Goal: Transaction & Acquisition: Book appointment/travel/reservation

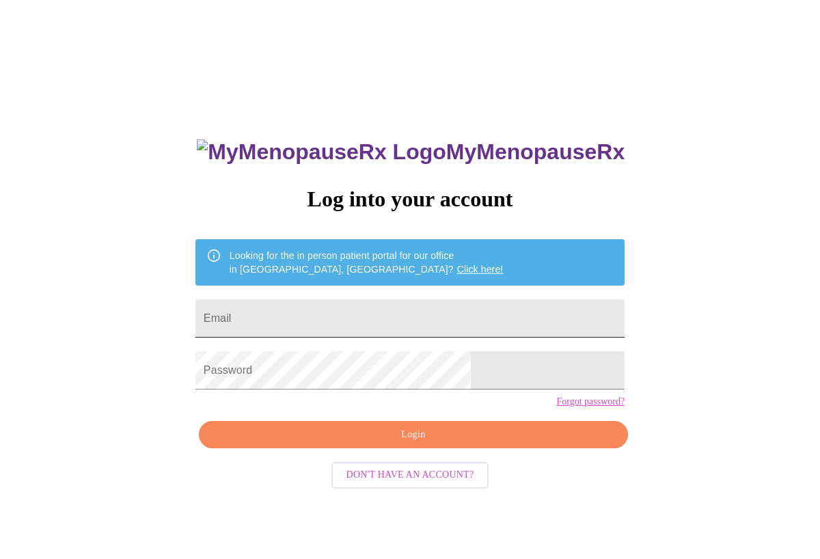
click at [423, 322] on input "Email" at bounding box center [409, 318] width 429 height 38
type input "candne@yahoo.com"
click at [391, 449] on button "Login" at bounding box center [413, 435] width 429 height 28
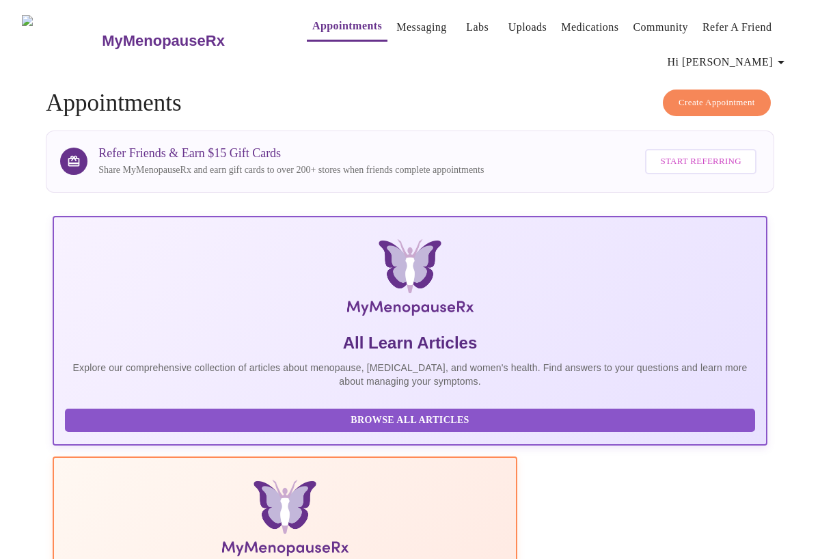
click at [714, 95] on span "Create Appointment" at bounding box center [716, 103] width 76 height 16
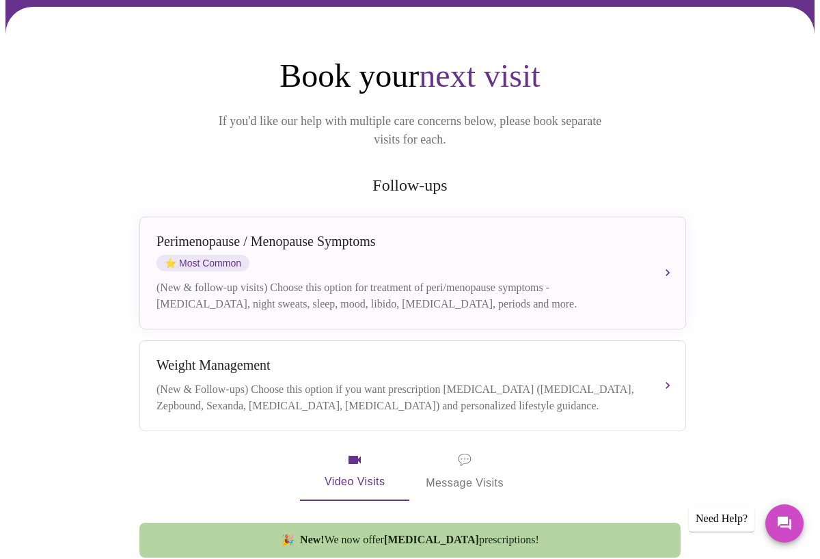
scroll to position [132, 0]
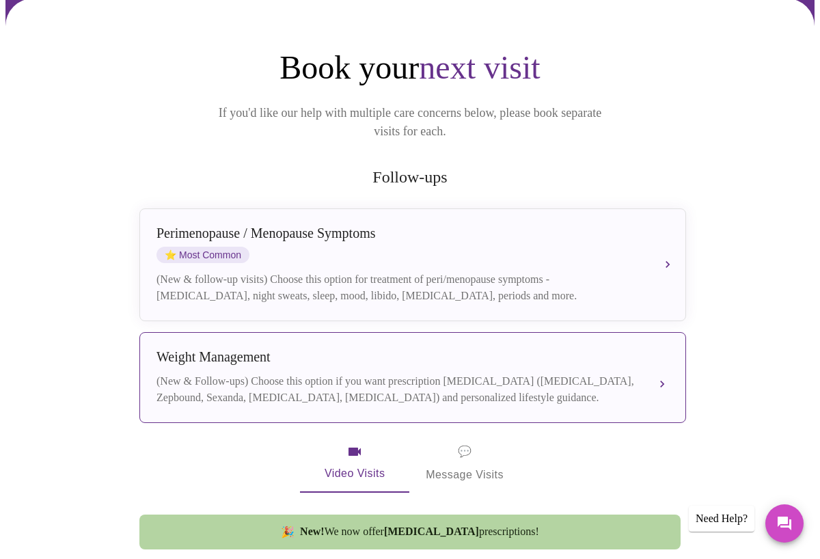
click at [626, 373] on div "(New & Follow-ups) Choose this option if you want prescription weight managemen…" at bounding box center [398, 389] width 485 height 33
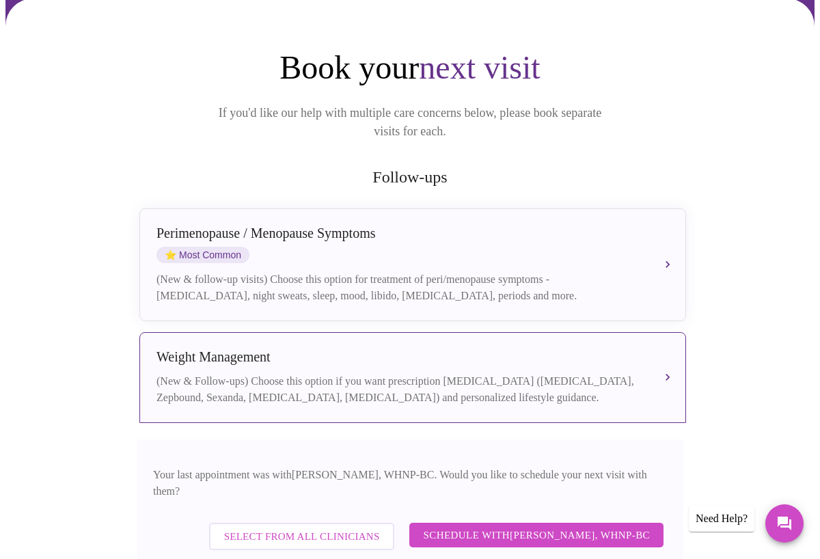
click at [540, 526] on span "Schedule with Meghan Matz, WHNP-BC" at bounding box center [536, 535] width 227 height 18
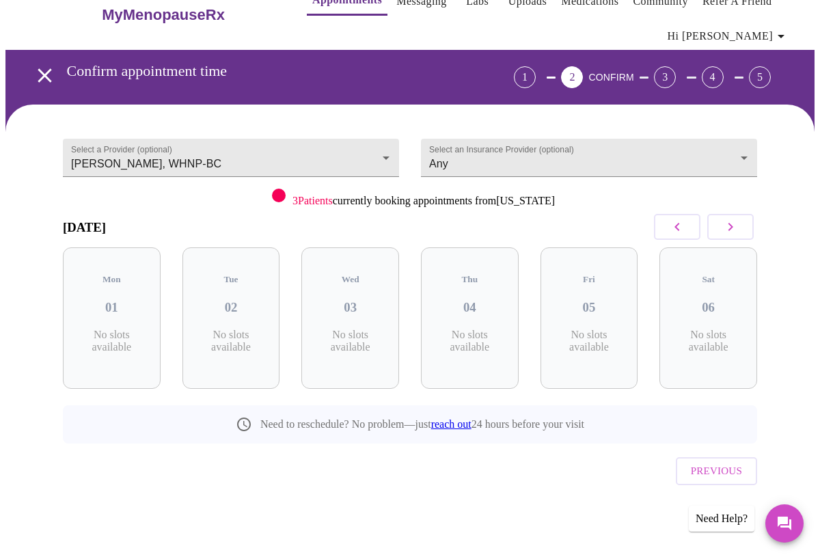
scroll to position [0, 0]
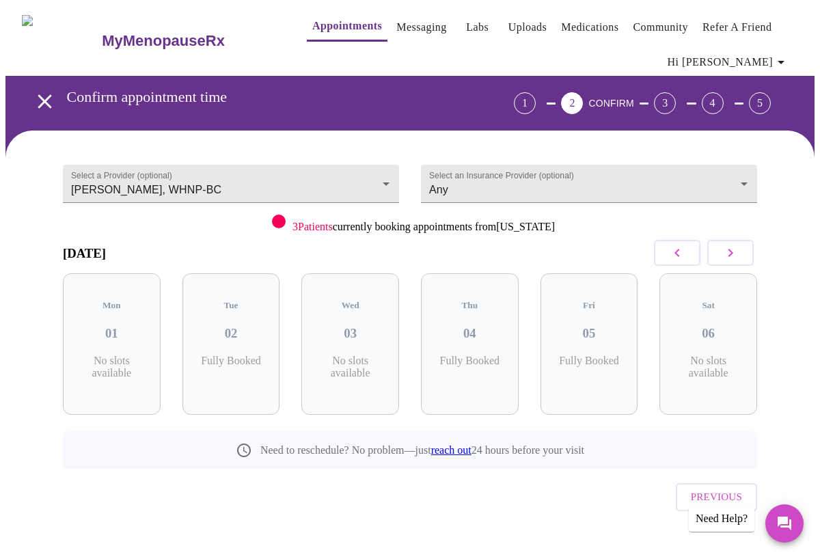
click at [729, 252] on icon "button" at bounding box center [730, 253] width 16 height 16
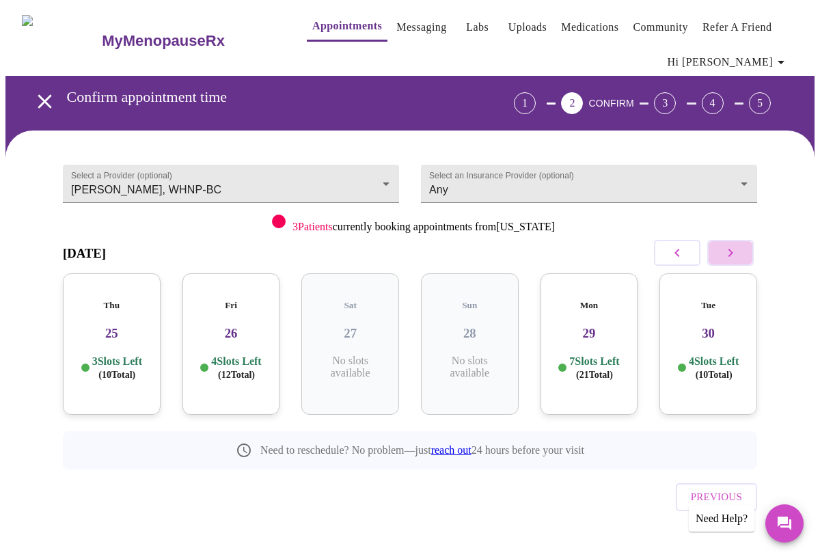
click at [729, 252] on icon "button" at bounding box center [730, 253] width 16 height 16
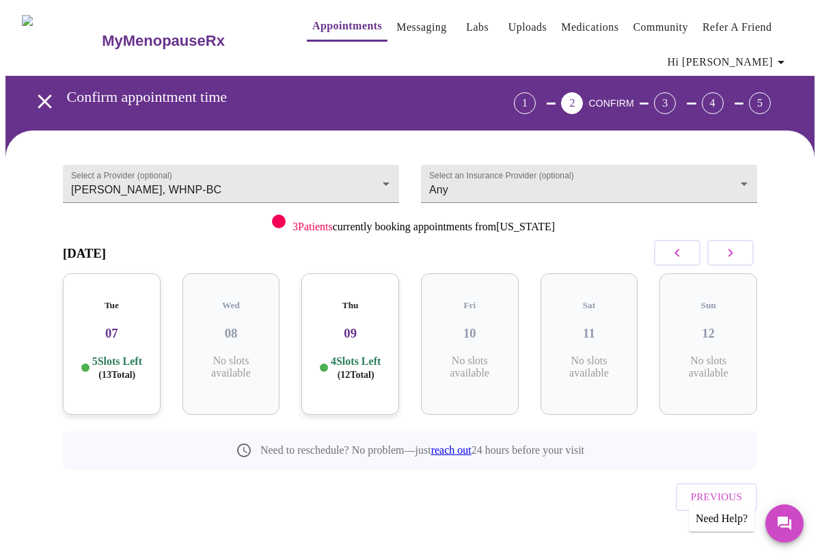
click at [729, 252] on icon "button" at bounding box center [730, 253] width 16 height 16
click at [497, 330] on div "Thu 16 4 Slots Left ( 11 Total)" at bounding box center [470, 343] width 98 height 141
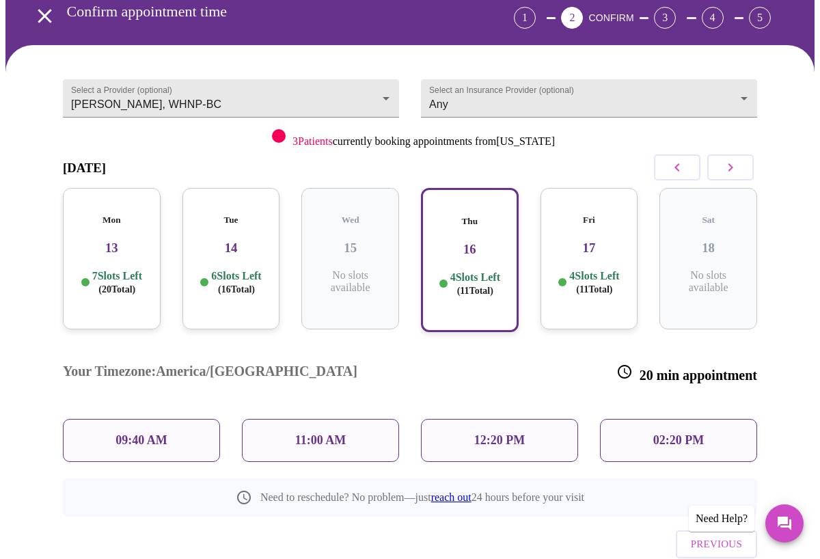
scroll to position [74, 0]
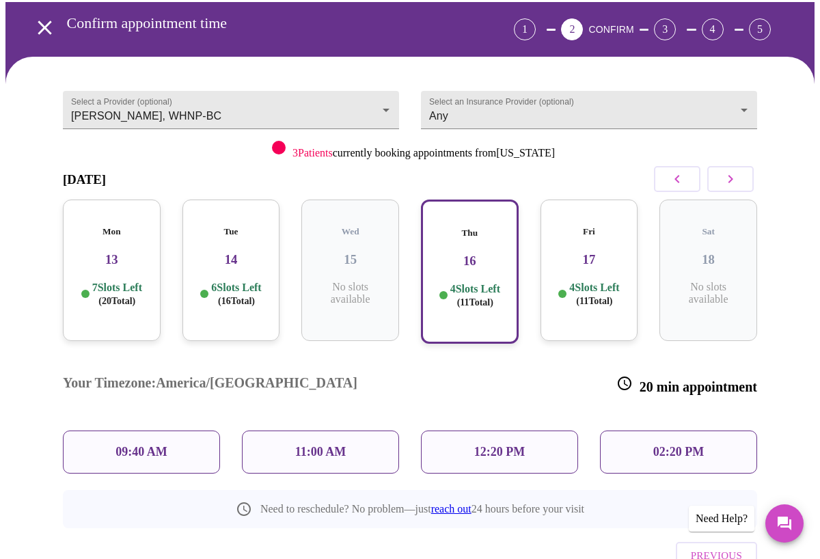
click at [579, 281] on p "4 Slots Left ( 11 Total)" at bounding box center [594, 294] width 50 height 27
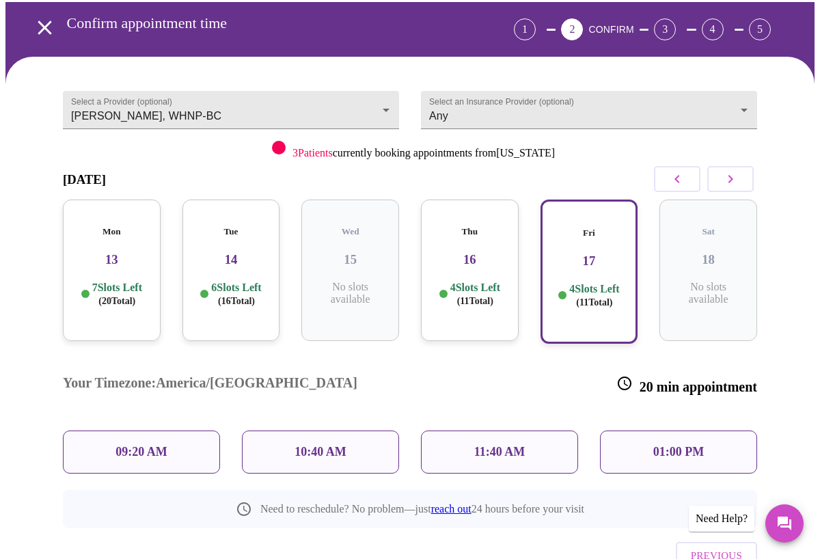
click at [527, 430] on div "11:40 AM" at bounding box center [499, 451] width 157 height 43
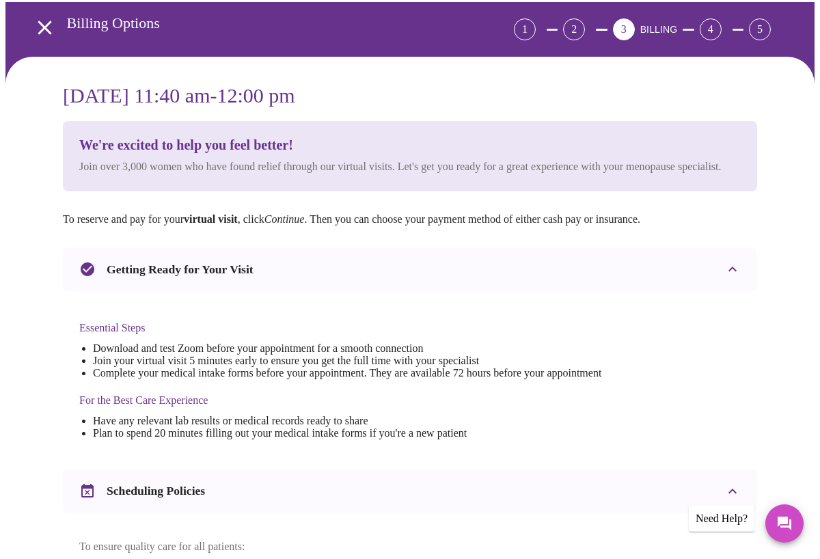
scroll to position [0, 0]
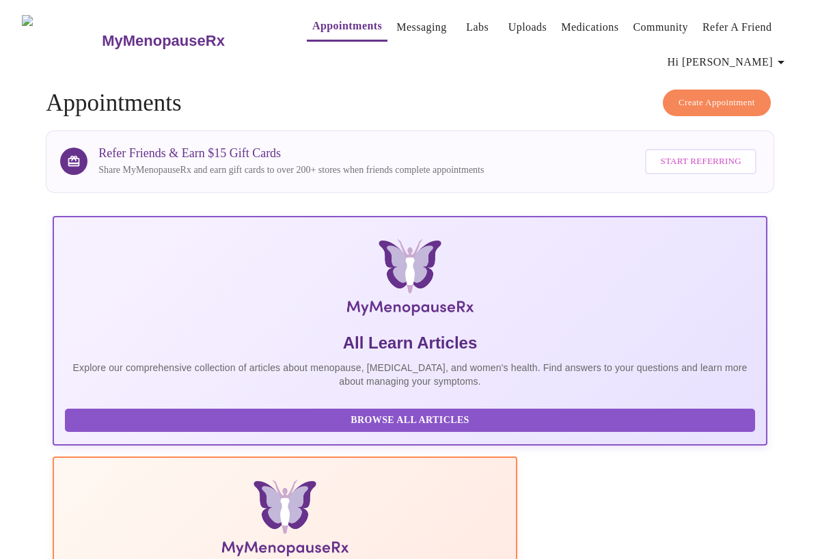
click at [688, 98] on span "Create Appointment" at bounding box center [716, 103] width 76 height 16
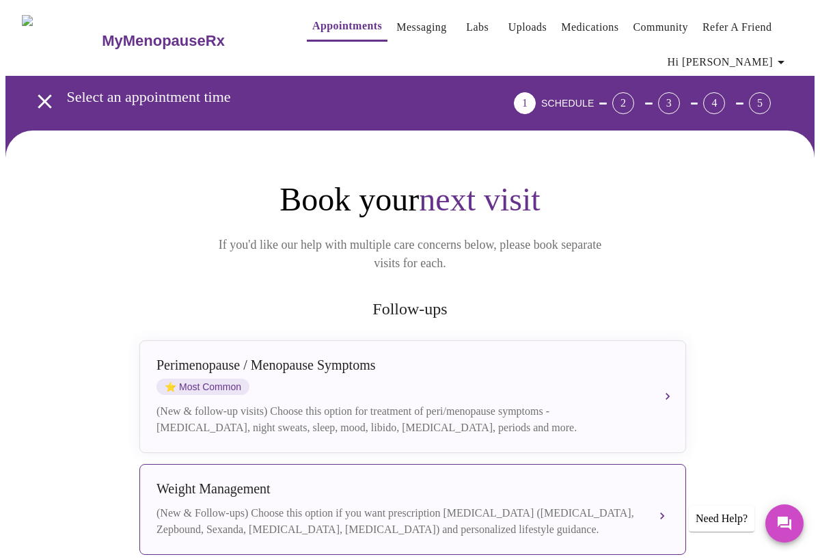
click at [544, 486] on div "Weight Management (New & Follow-ups) Choose this option if you want prescriptio…" at bounding box center [412, 509] width 512 height 57
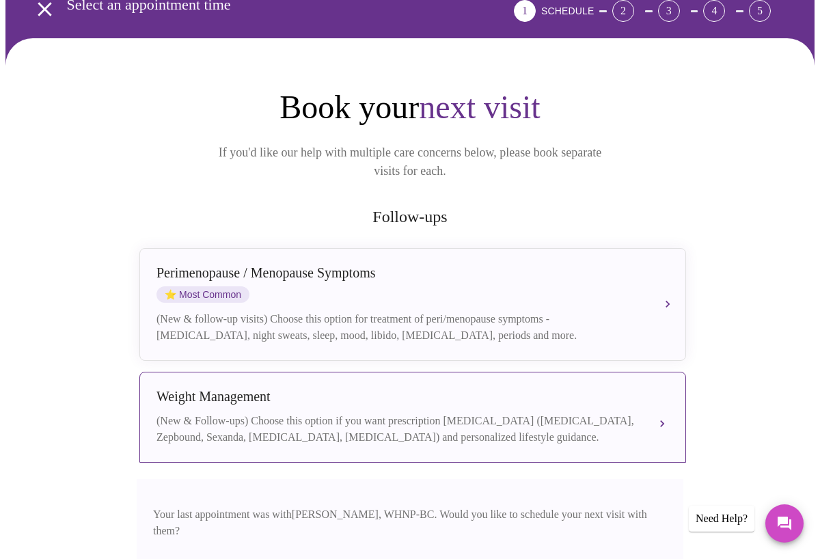
scroll to position [94, 0]
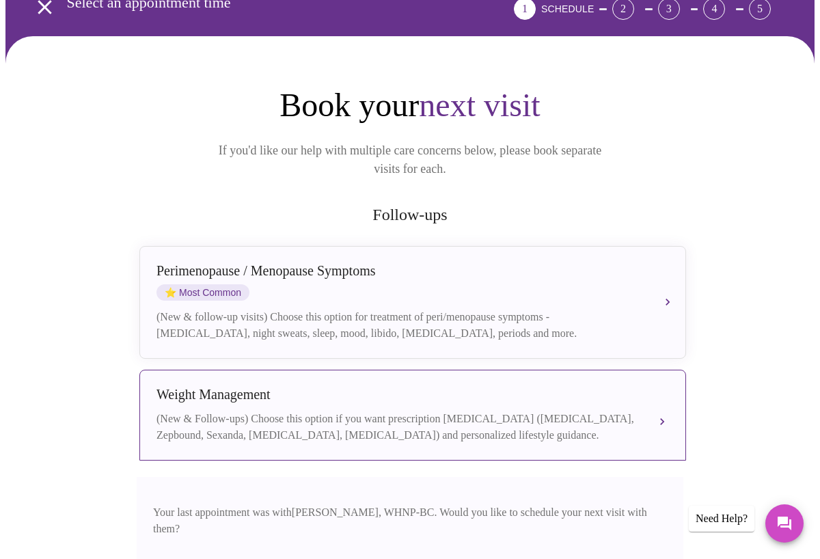
click at [663, 399] on button "Weight Management (New & Follow-ups) Choose this option if you want prescriptio…" at bounding box center [412, 415] width 546 height 91
click at [589, 411] on div "(New & Follow-ups) Choose this option if you want prescription weight managemen…" at bounding box center [398, 427] width 485 height 33
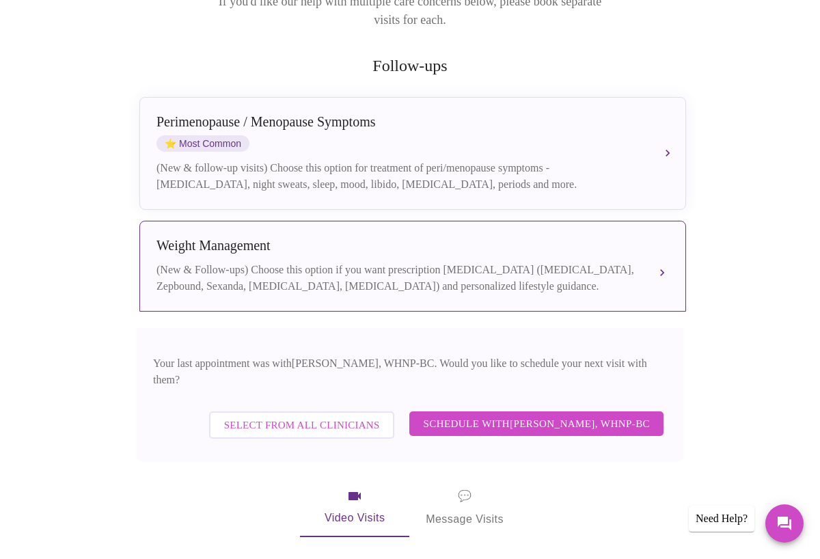
scroll to position [274, 0]
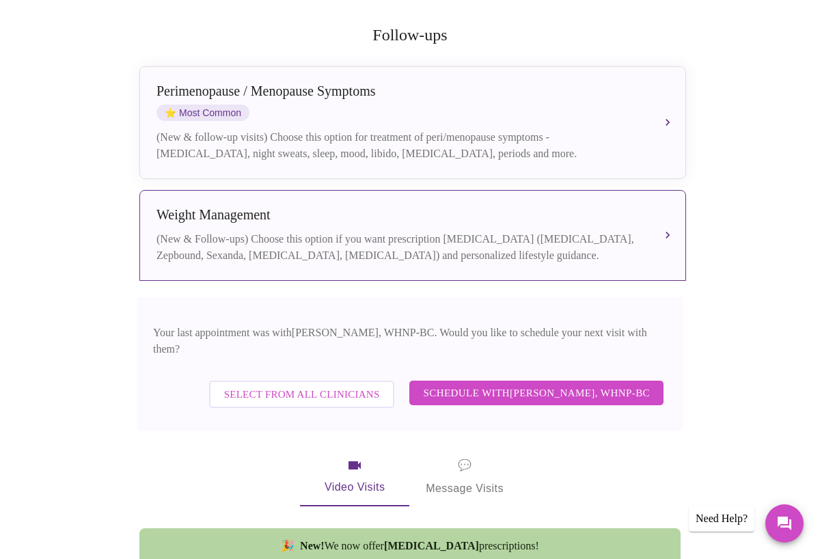
click at [607, 384] on span "Schedule with Meghan Matz, WHNP-BC" at bounding box center [536, 393] width 227 height 18
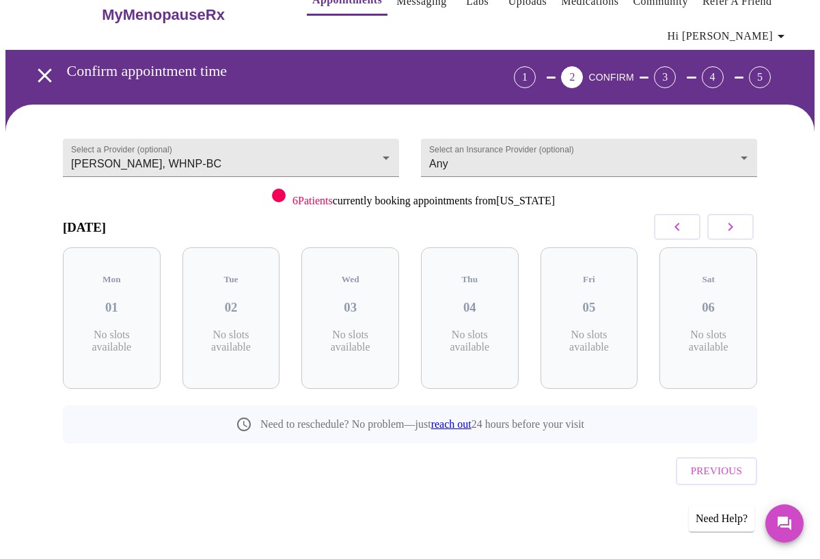
scroll to position [0, 0]
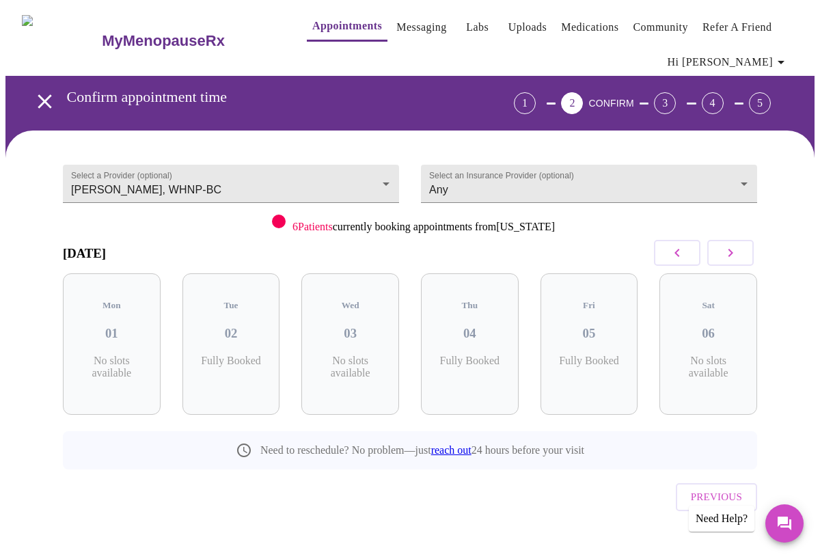
click at [736, 249] on icon "button" at bounding box center [730, 253] width 16 height 16
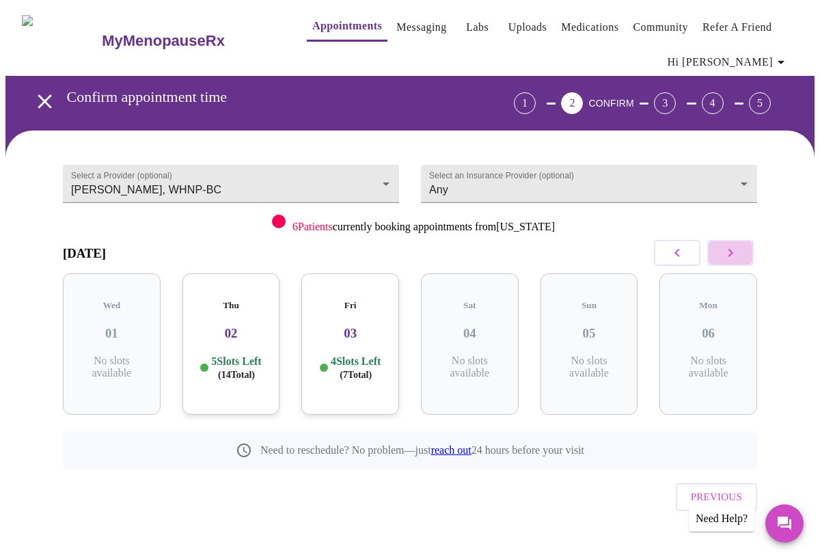
click at [736, 249] on icon "button" at bounding box center [730, 253] width 16 height 16
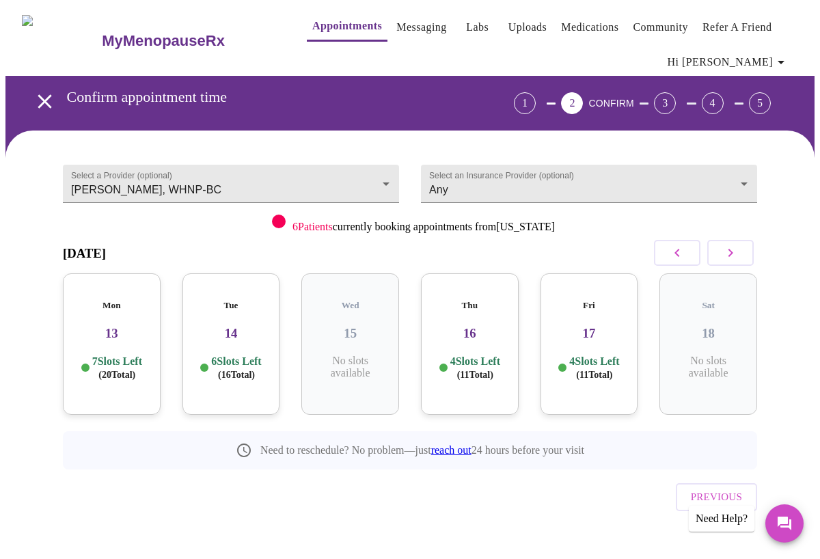
click at [579, 341] on div "Fri 17 4 Slots Left ( 11 Total)" at bounding box center [589, 343] width 98 height 141
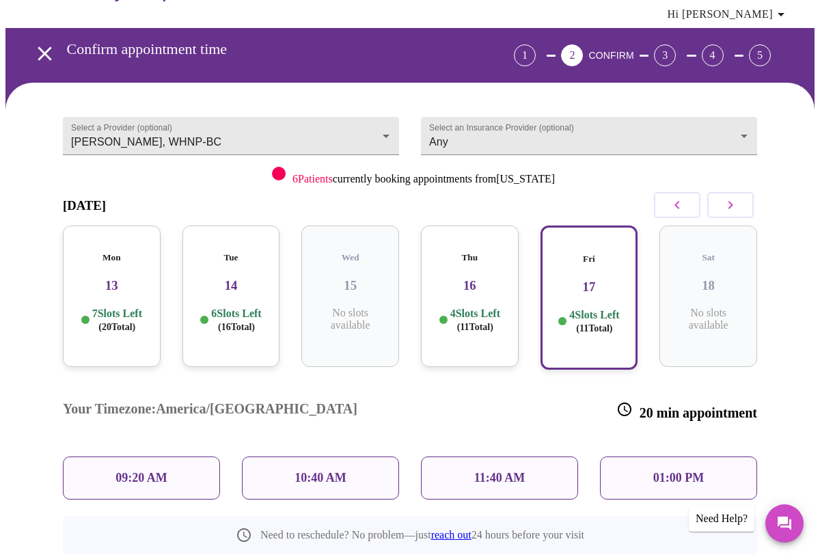
scroll to position [40, 0]
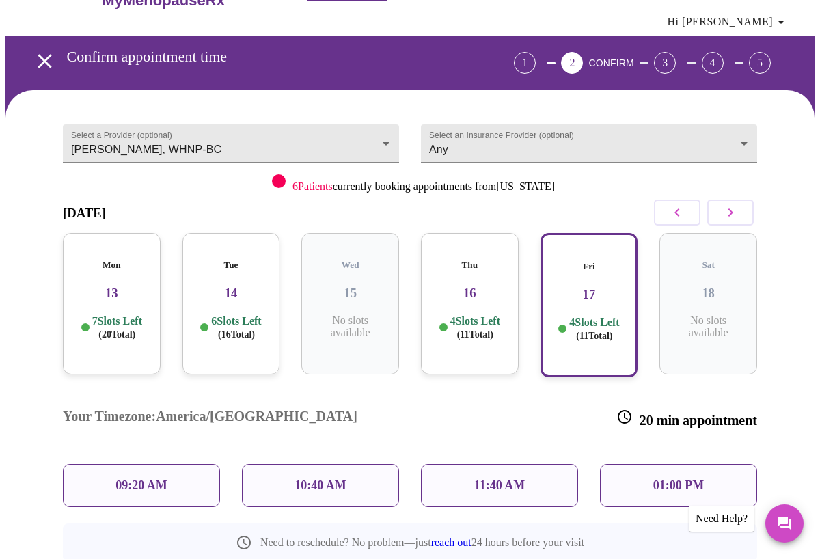
click at [335, 478] on p "10:40 AM" at bounding box center [320, 485] width 52 height 14
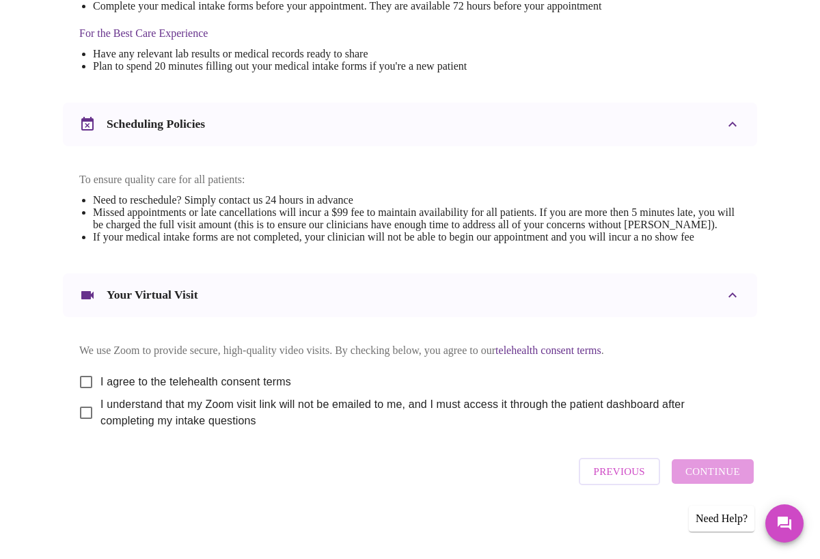
scroll to position [503, 0]
click at [83, 376] on input "I agree to the telehealth consent terms" at bounding box center [86, 381] width 29 height 29
checkbox input "true"
click at [83, 414] on input "I understand that my Zoom visit link will not be emailed to me, and I must acce…" at bounding box center [86, 412] width 29 height 29
checkbox input "true"
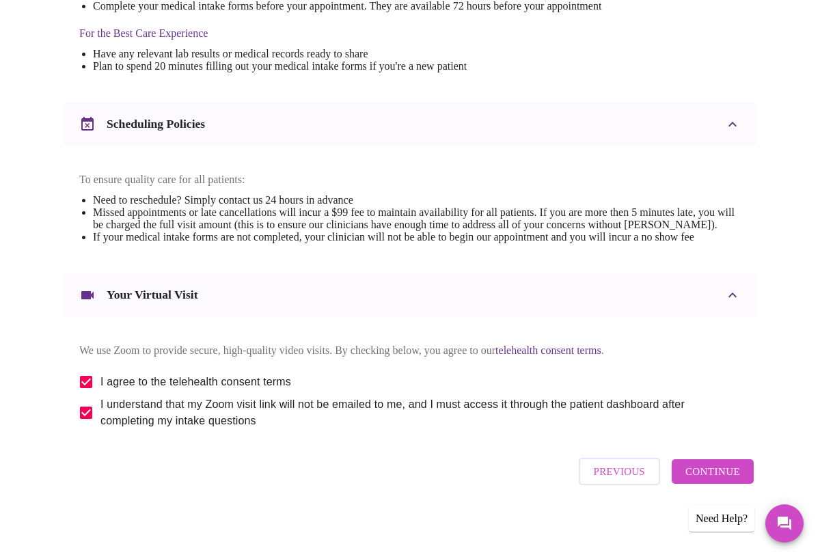
click at [712, 474] on span "Continue" at bounding box center [712, 471] width 55 height 18
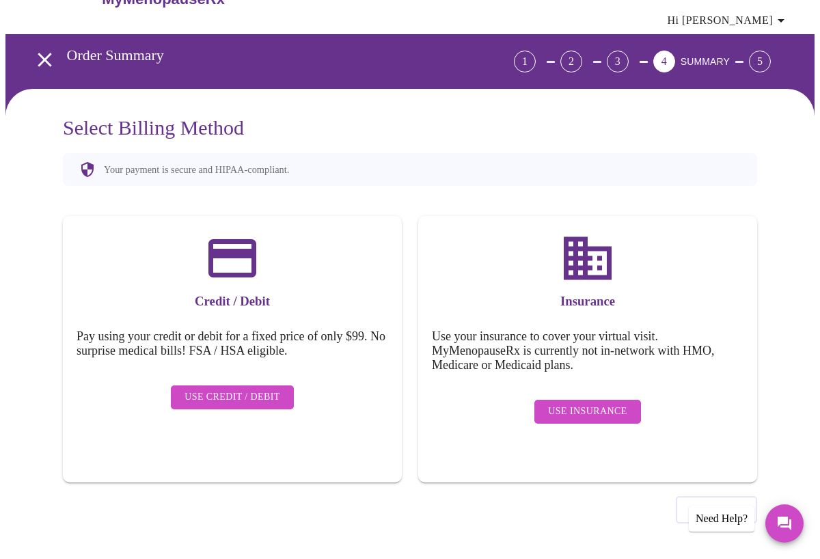
click at [598, 403] on span "Use Insurance" at bounding box center [587, 411] width 79 height 17
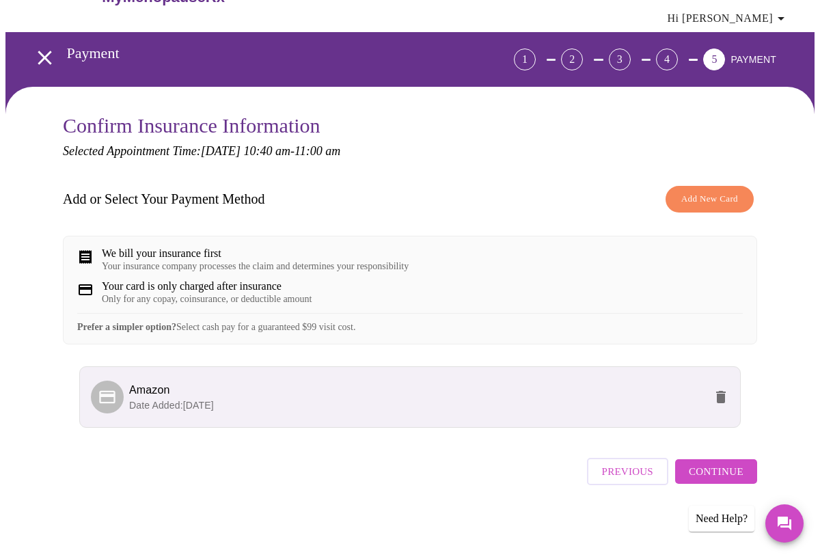
scroll to position [53, 0]
click at [710, 475] on span "Continue" at bounding box center [715, 471] width 55 height 18
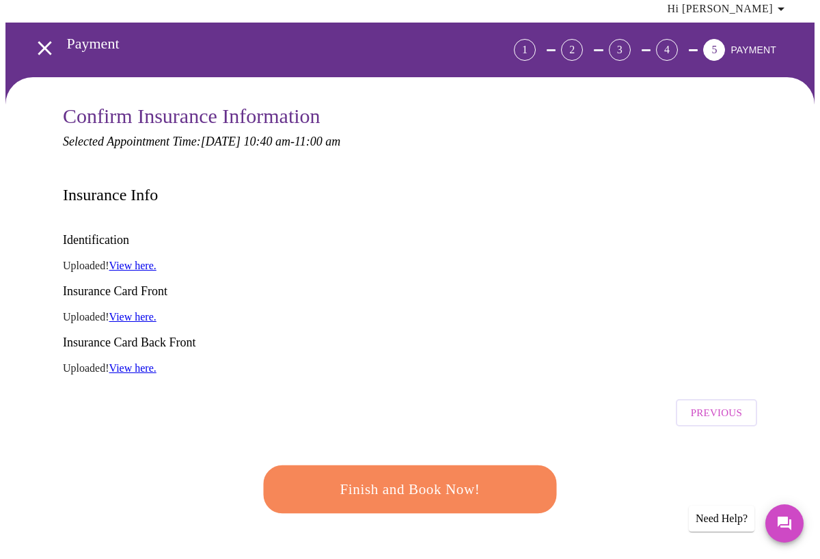
click at [452, 477] on span "Finish and Book Now!" at bounding box center [409, 489] width 253 height 25
